Goal: Task Accomplishment & Management: Complete application form

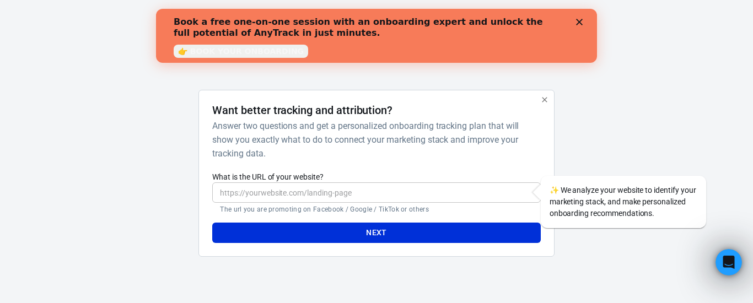
click at [581, 20] on icon "Close" at bounding box center [579, 22] width 7 height 7
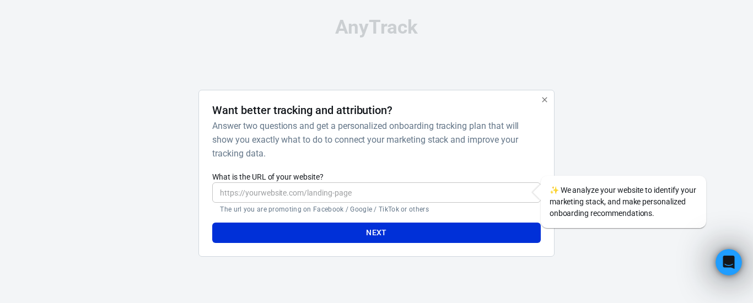
click at [323, 196] on input "What is the URL of your website?" at bounding box center [376, 193] width 328 height 20
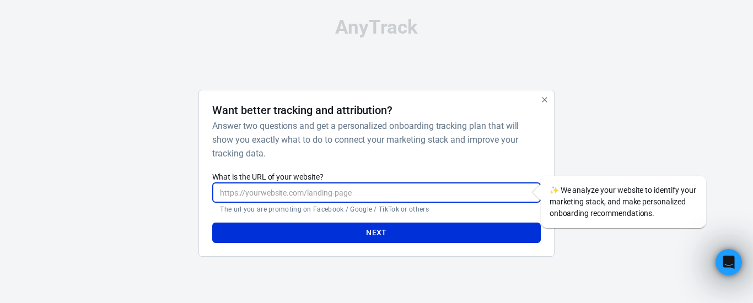
paste input "[URL][DOMAIN_NAME]"
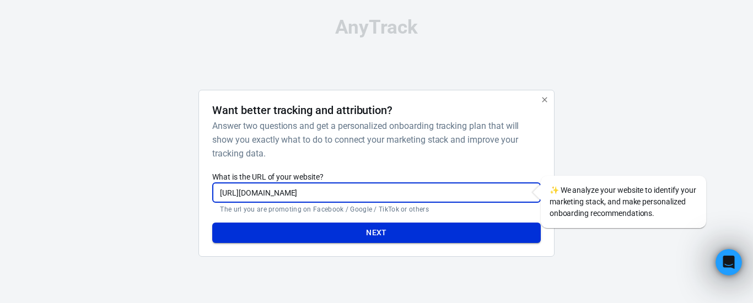
type input "[URL][DOMAIN_NAME]"
click at [346, 225] on button "Next" at bounding box center [376, 233] width 328 height 20
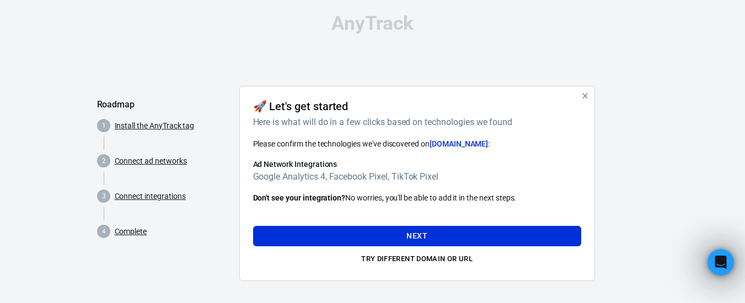
scroll to position [9, 0]
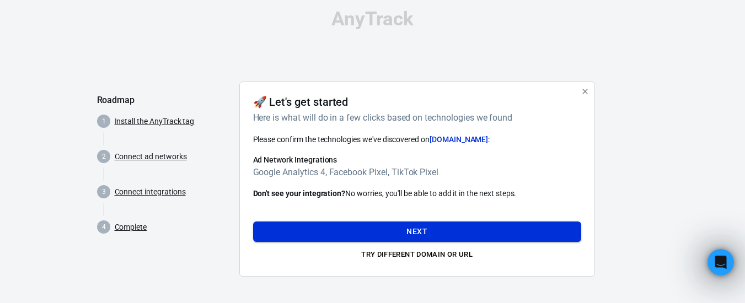
click at [399, 232] on button "Next" at bounding box center [417, 232] width 328 height 20
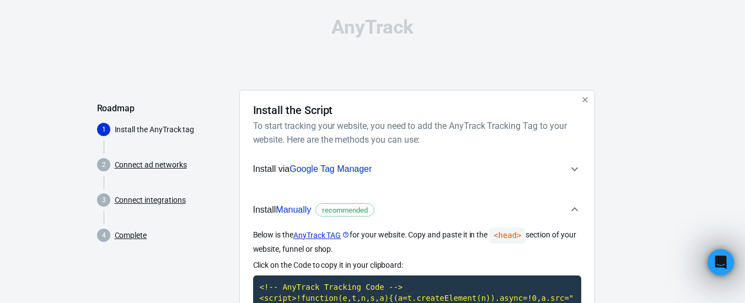
click at [160, 167] on link "Connect ad networks" at bounding box center [151, 165] width 72 height 12
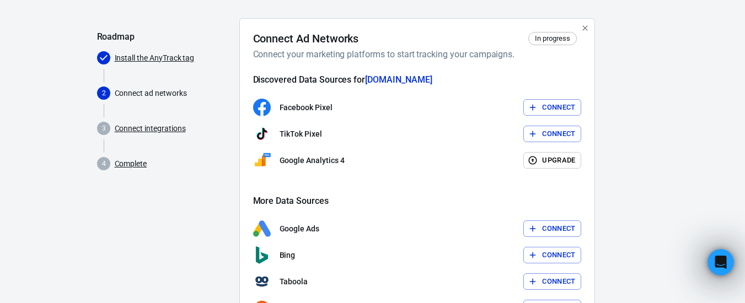
scroll to position [56, 0]
